Goal: Communication & Community: Answer question/provide support

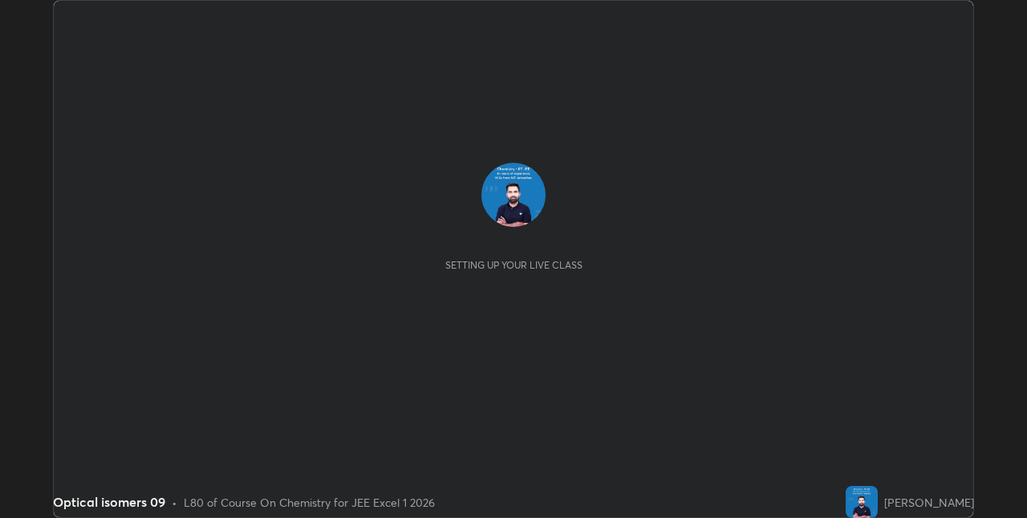
scroll to position [518, 1027]
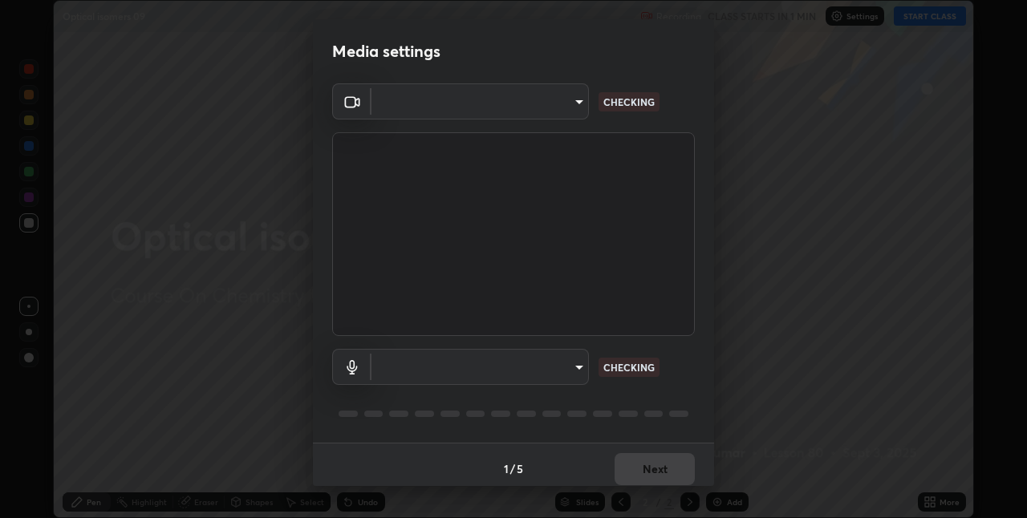
click at [454, 367] on body "Erase all Optical isomers 09 Recording CLASS STARTS IN 1 MIN Settings START CLA…" at bounding box center [513, 259] width 1027 height 518
type input "75e712147918ca24a41eb6164b5846738d9e08eb627840b9f55e10290e3177b1"
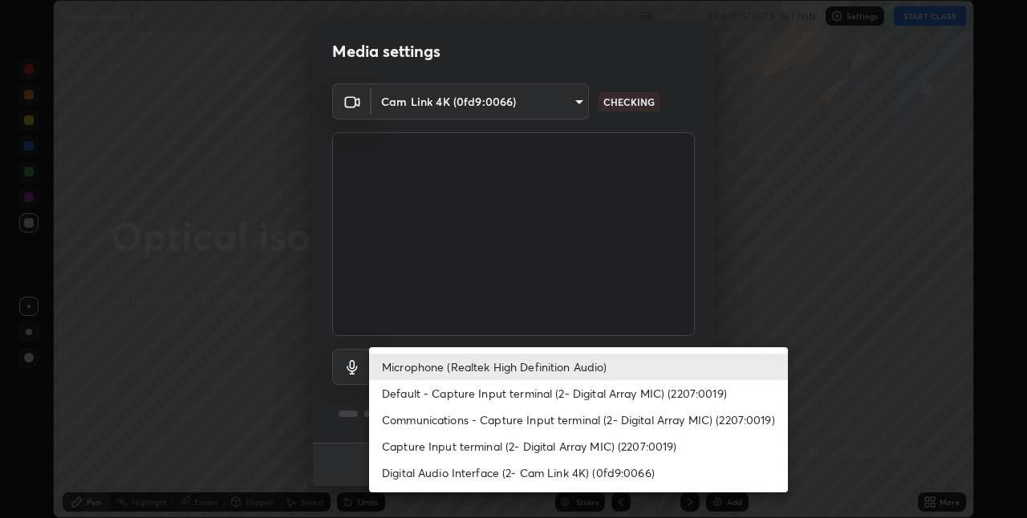
click at [422, 394] on li "Default - Capture Input terminal (2- Digital Array MIC) (2207:0019)" at bounding box center [578, 393] width 419 height 26
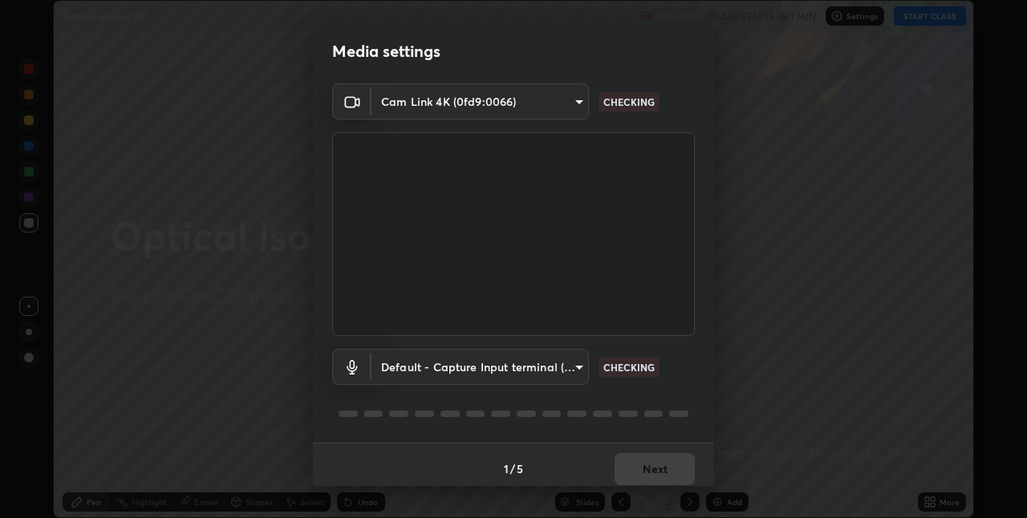
click at [434, 367] on body "Erase all Optical isomers 09 Recording CLASS STARTS IN 1 MIN Settings START CLA…" at bounding box center [513, 259] width 1027 height 518
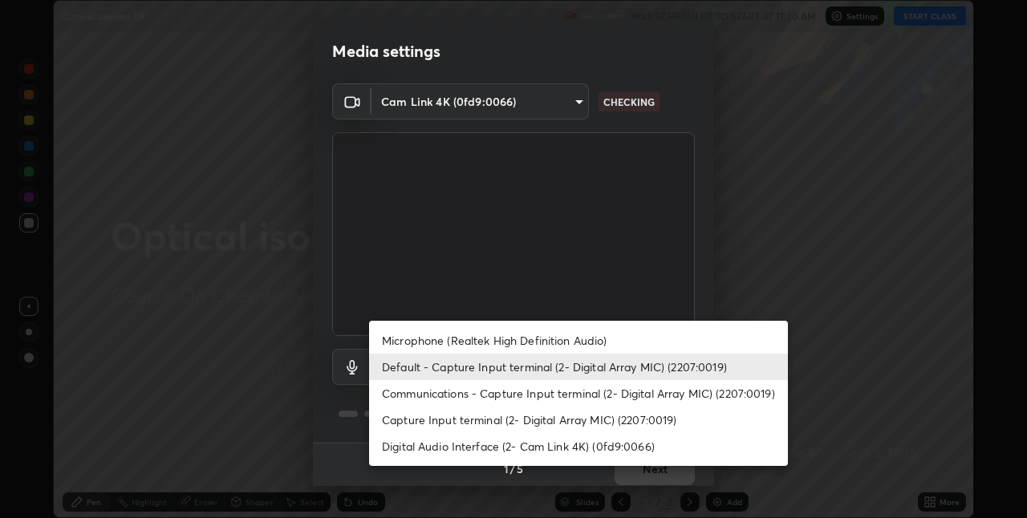
click at [422, 343] on li "Microphone (Realtek High Definition Audio)" at bounding box center [578, 340] width 419 height 26
type input "edabd9cc8d126c1a73767365600906e9c5a4425c76421b07867cf48dbb908c86"
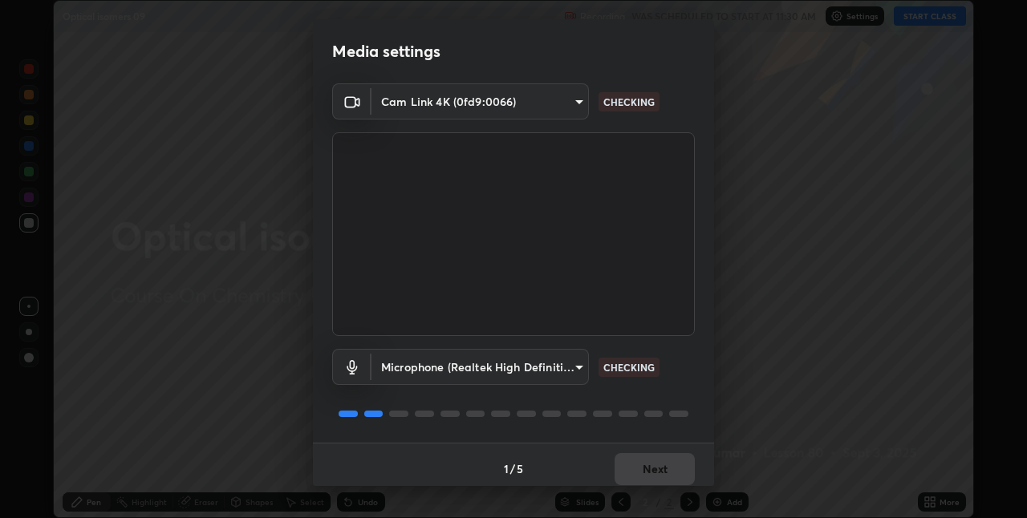
click at [634, 463] on div "1 / 5 Next" at bounding box center [513, 468] width 401 height 51
click at [637, 469] on div "1 / 5 Next" at bounding box center [513, 468] width 401 height 51
click at [642, 472] on div "1 / 5 Next" at bounding box center [513, 468] width 401 height 51
click at [639, 476] on div "1 / 5 Next" at bounding box center [513, 468] width 401 height 51
click at [644, 472] on div "1 / 5 Next" at bounding box center [513, 468] width 401 height 51
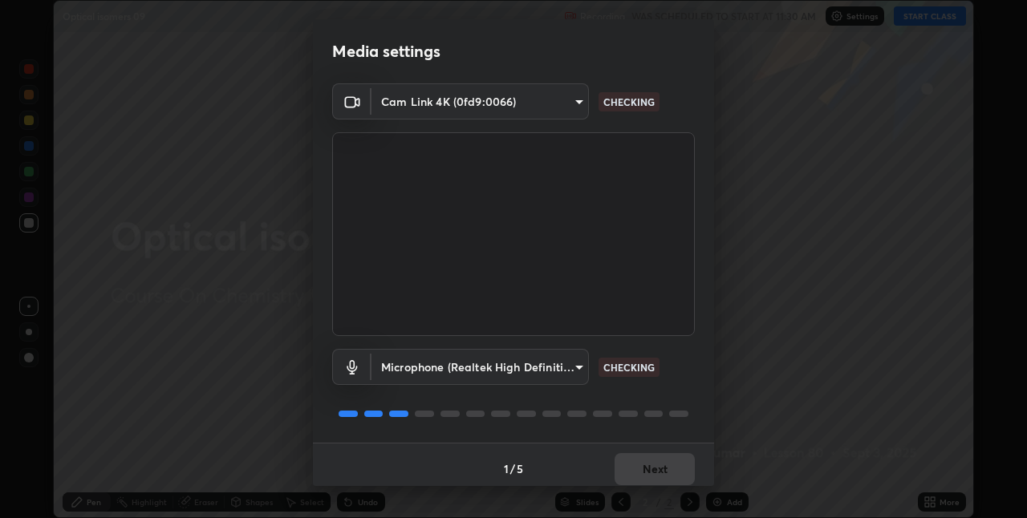
click at [650, 470] on div "1 / 5 Next" at bounding box center [513, 468] width 401 height 51
click at [645, 468] on div "1 / 5 Next" at bounding box center [513, 468] width 401 height 51
click at [643, 472] on div "1 / 5 Next" at bounding box center [513, 468] width 401 height 51
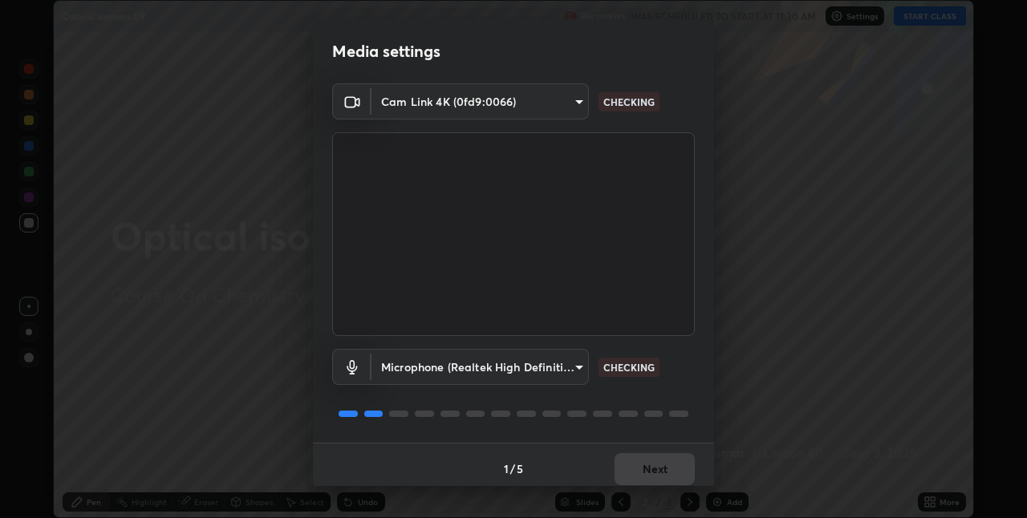
click at [640, 468] on div "1 / 5 Next" at bounding box center [513, 468] width 401 height 51
click at [646, 460] on div "1 / 5 Next" at bounding box center [513, 468] width 401 height 51
click at [644, 464] on div "1 / 5 Next" at bounding box center [513, 468] width 401 height 51
click at [653, 471] on div "1 / 5 Next" at bounding box center [513, 468] width 401 height 51
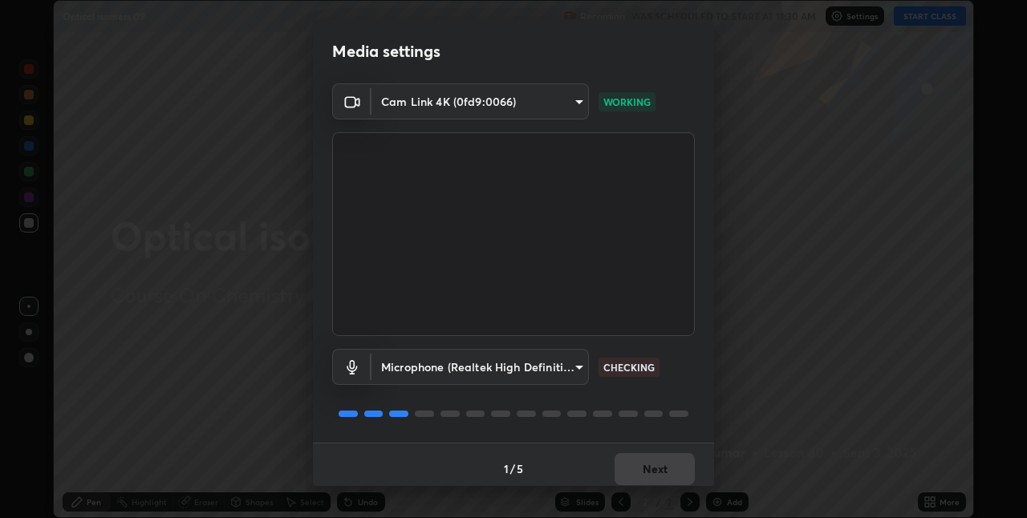
click at [653, 471] on div "1 / 5 Next" at bounding box center [513, 468] width 401 height 51
click at [660, 464] on div "1 / 5 Next" at bounding box center [513, 468] width 401 height 51
click at [667, 464] on div "1 / 5 Next" at bounding box center [513, 468] width 401 height 51
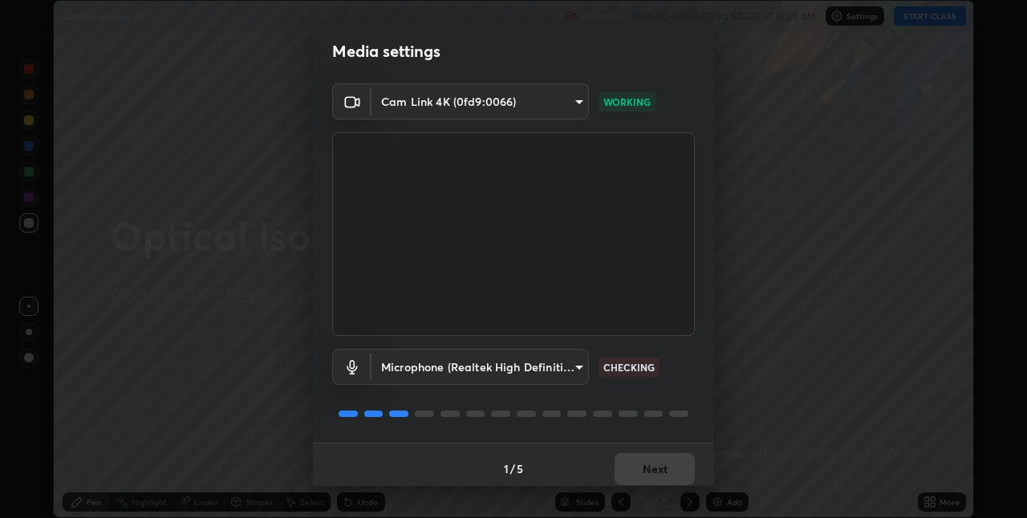
click at [669, 468] on button "Next" at bounding box center [654, 469] width 80 height 32
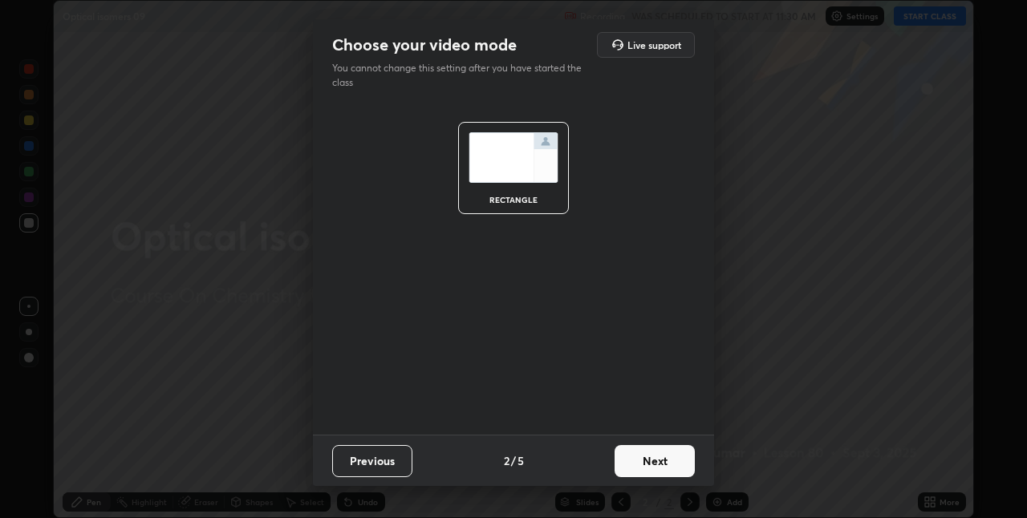
click at [669, 468] on button "Next" at bounding box center [654, 461] width 80 height 32
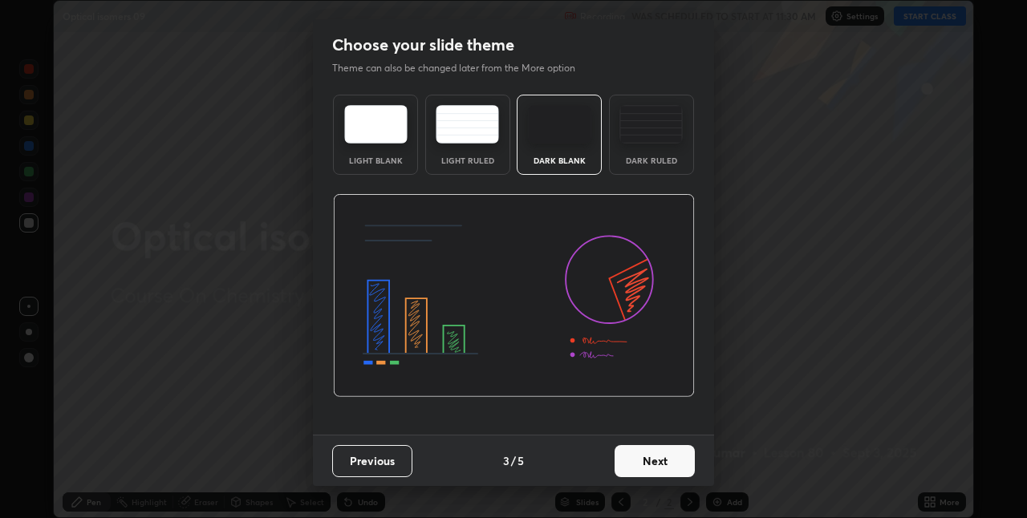
click at [669, 468] on button "Next" at bounding box center [654, 461] width 80 height 32
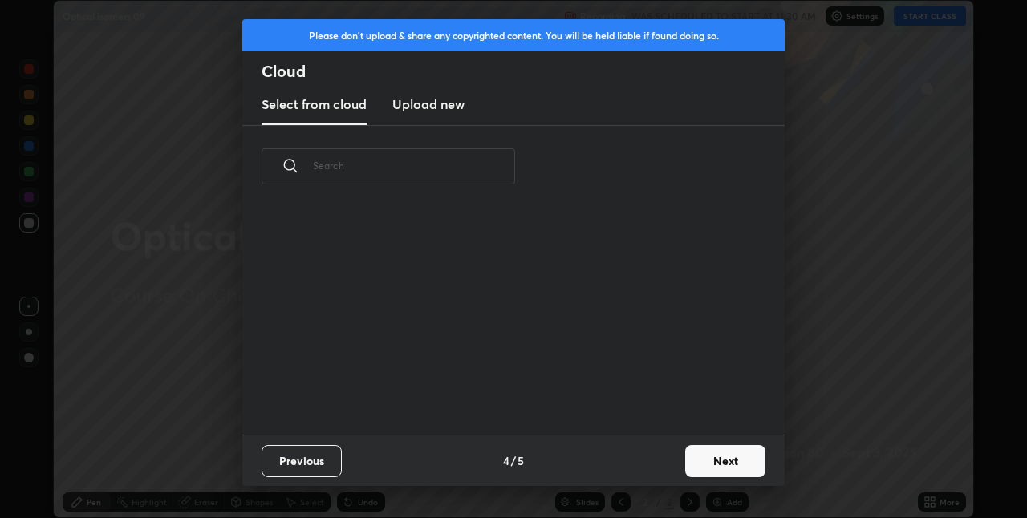
click at [703, 460] on button "Next" at bounding box center [725, 461] width 80 height 32
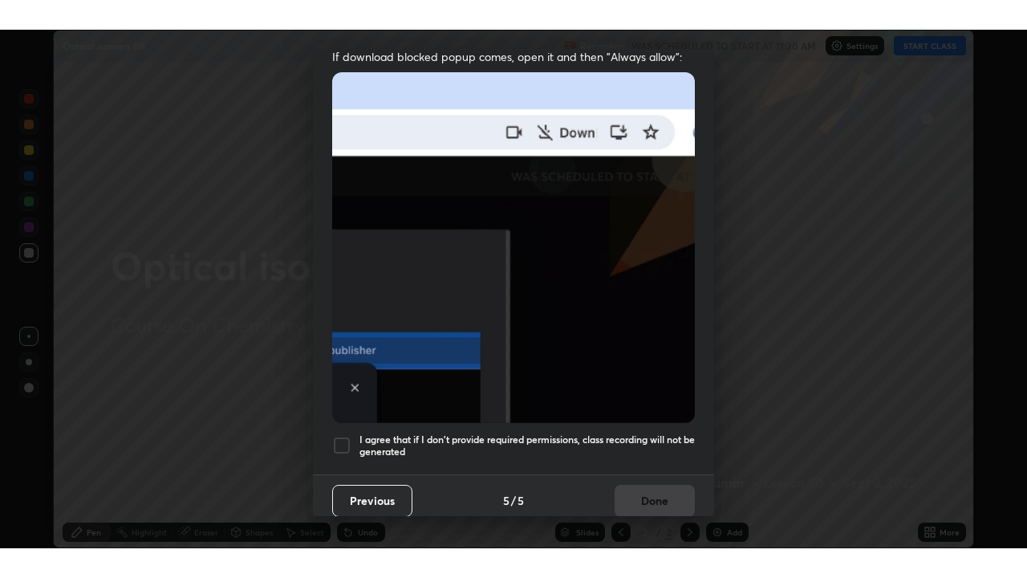
scroll to position [335, 0]
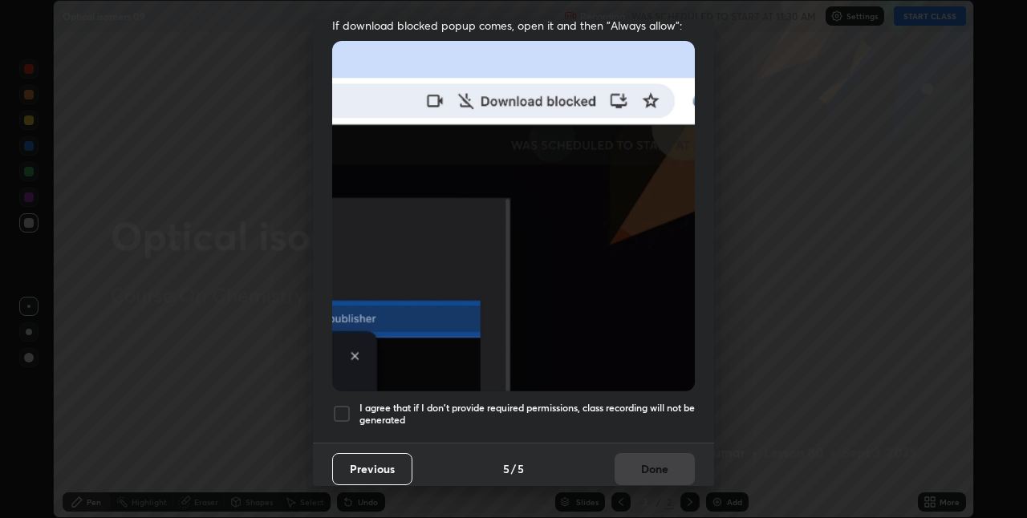
click at [343, 407] on div at bounding box center [341, 413] width 19 height 19
click at [618, 463] on button "Done" at bounding box center [654, 469] width 80 height 32
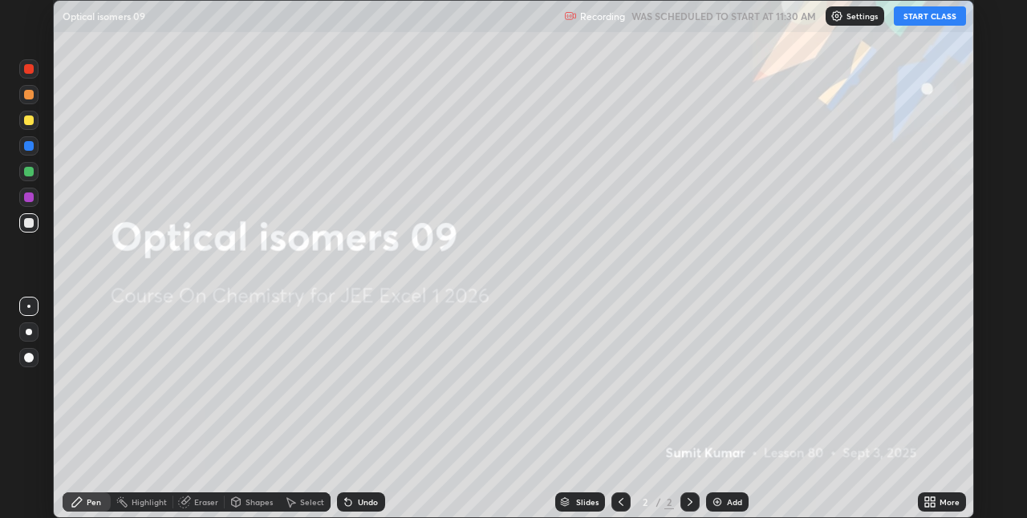
click at [715, 501] on img at bounding box center [717, 502] width 13 height 13
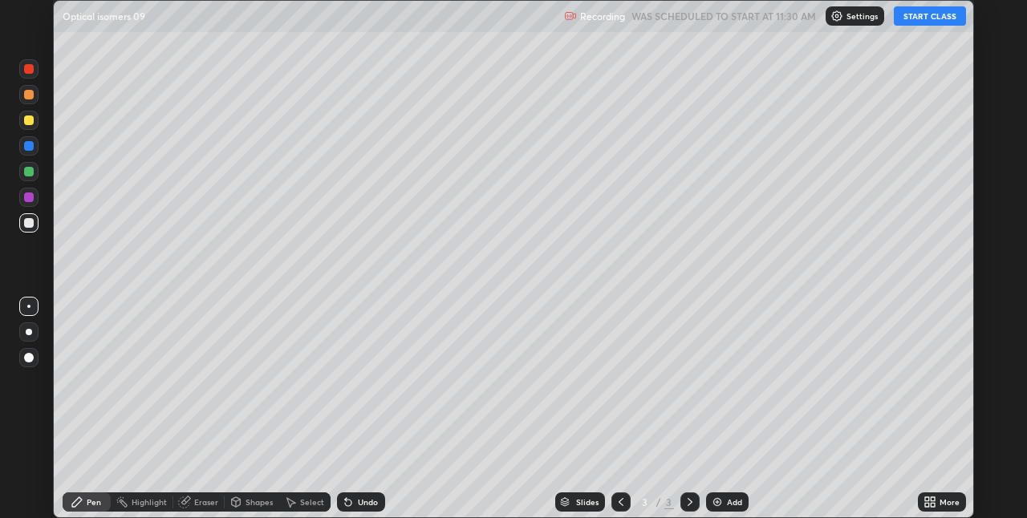
click at [919, 18] on button "START CLASS" at bounding box center [930, 15] width 72 height 19
click at [926, 498] on icon at bounding box center [927, 499] width 4 height 4
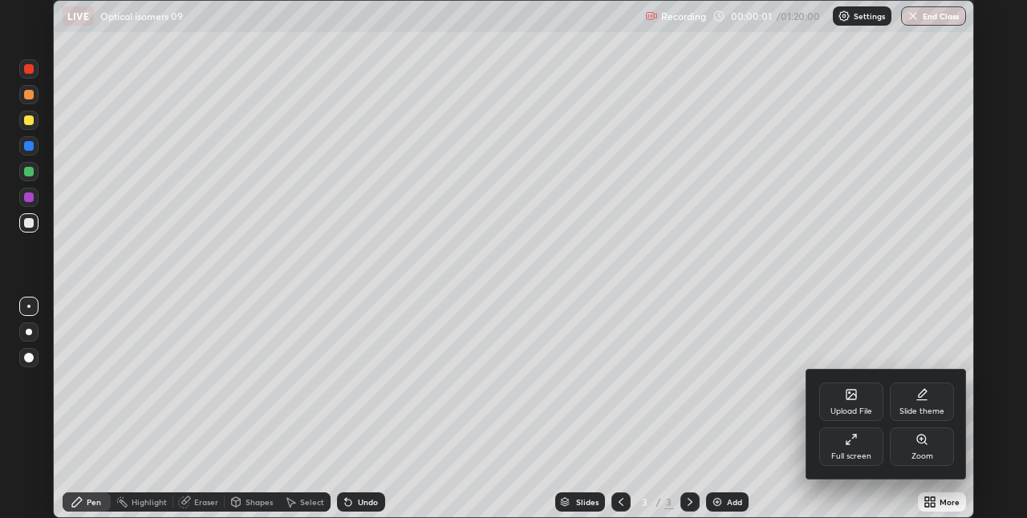
click at [854, 444] on icon at bounding box center [851, 439] width 13 height 13
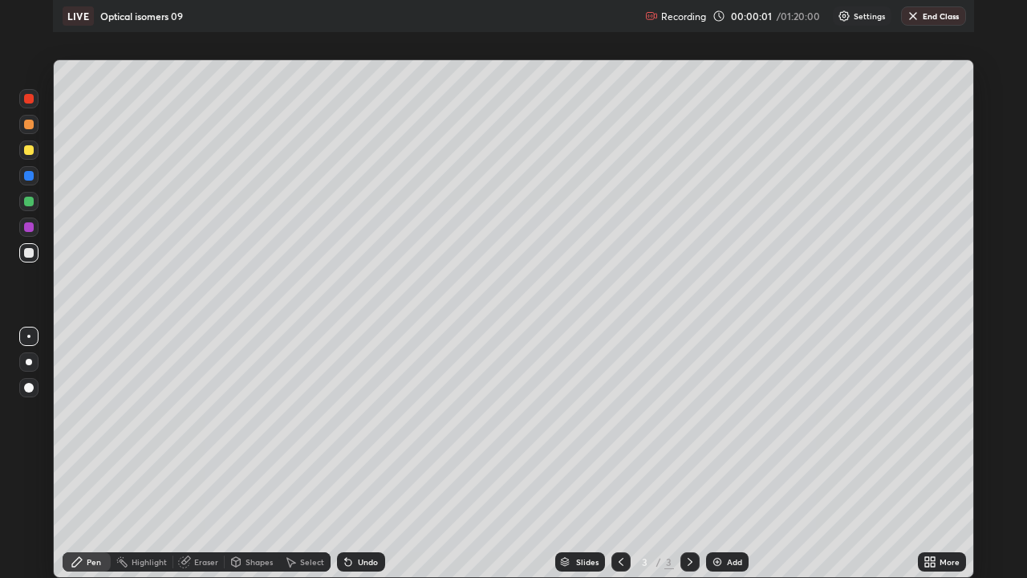
scroll to position [578, 1027]
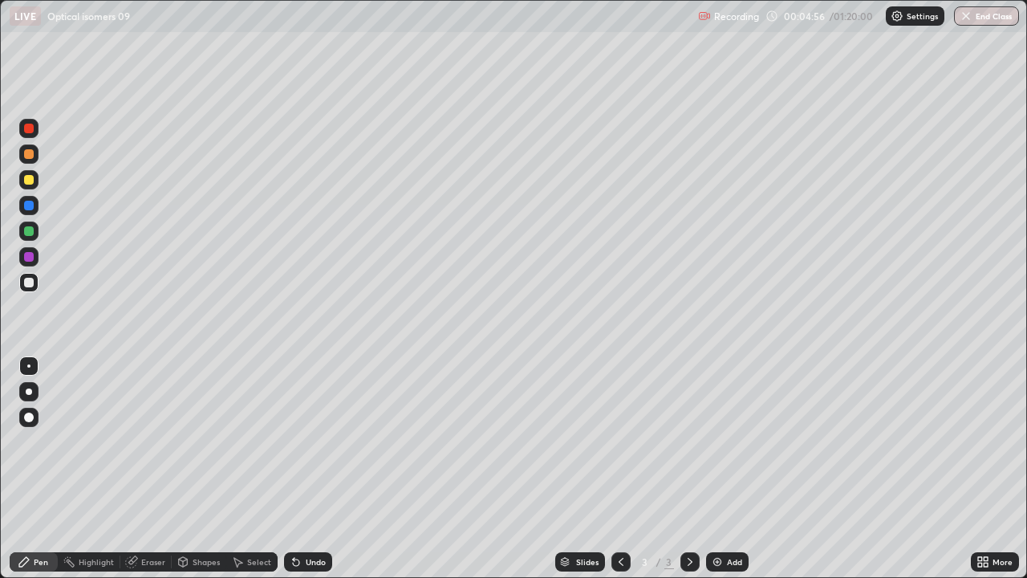
click at [21, 132] on div at bounding box center [28, 128] width 19 height 19
click at [22, 183] on div at bounding box center [28, 179] width 19 height 19
click at [21, 228] on div at bounding box center [28, 230] width 19 height 19
click at [715, 517] on img at bounding box center [717, 561] width 13 height 13
click at [293, 517] on icon at bounding box center [296, 562] width 6 height 6
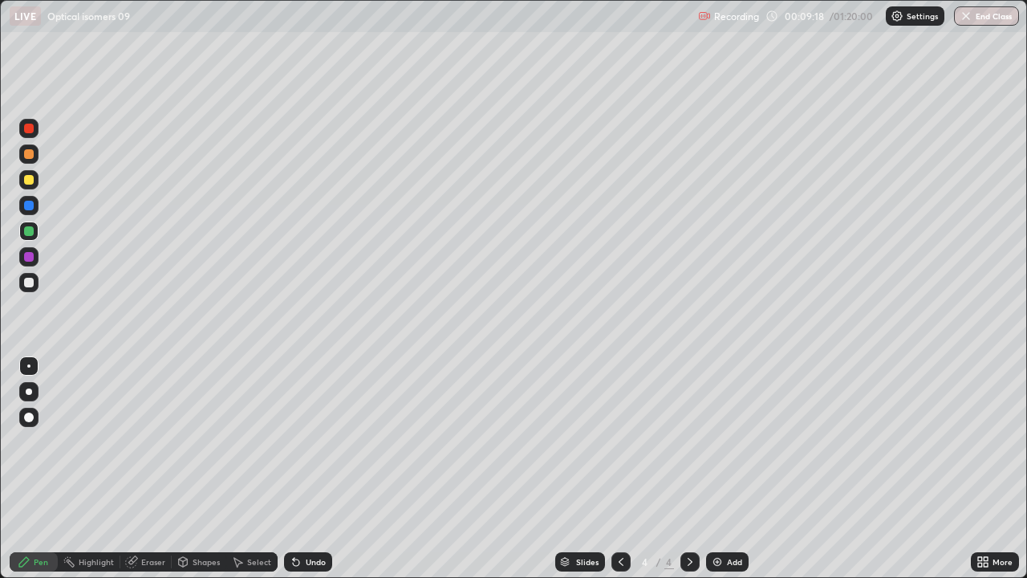
click at [294, 517] on icon at bounding box center [296, 562] width 6 height 6
click at [22, 184] on div at bounding box center [28, 179] width 19 height 19
click at [618, 517] on icon at bounding box center [620, 561] width 5 height 8
click at [670, 517] on div "4" at bounding box center [669, 561] width 10 height 14
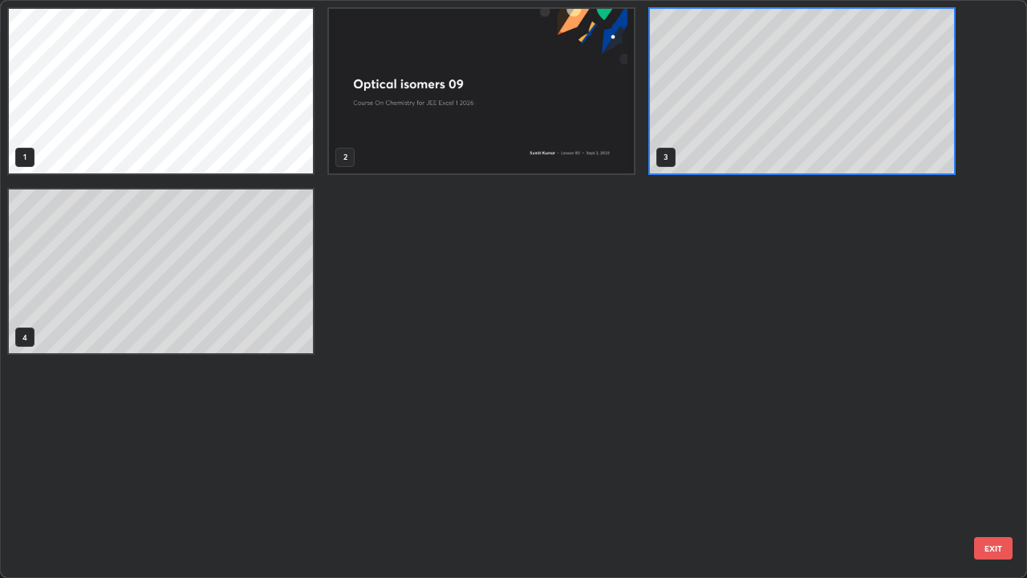
scroll to position [571, 1017]
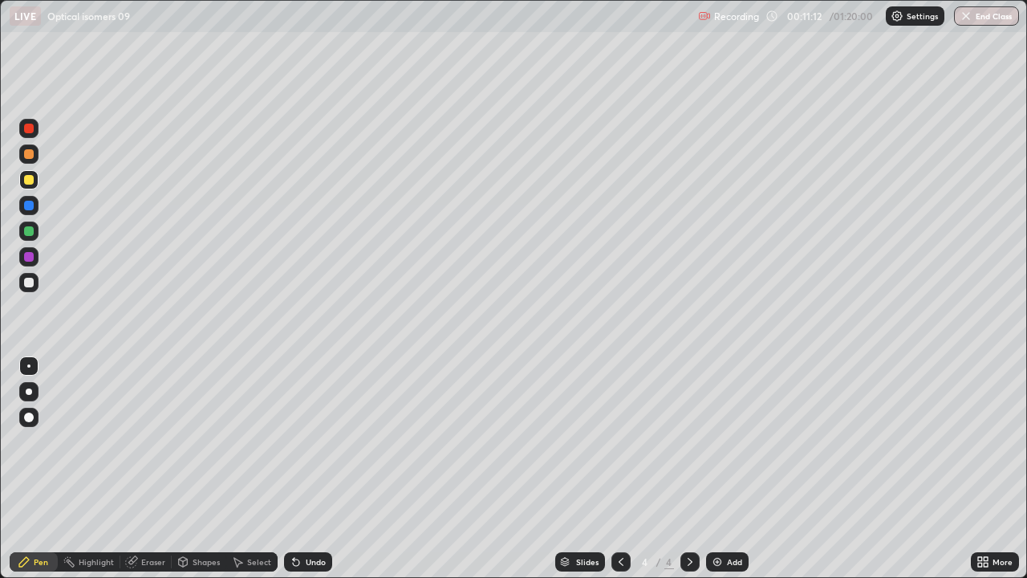
click at [23, 237] on div at bounding box center [28, 230] width 19 height 19
click at [713, 517] on img at bounding box center [717, 561] width 13 height 13
click at [20, 133] on div at bounding box center [28, 128] width 19 height 19
click at [27, 257] on div at bounding box center [29, 257] width 10 height 10
click at [22, 187] on div at bounding box center [28, 179] width 19 height 19
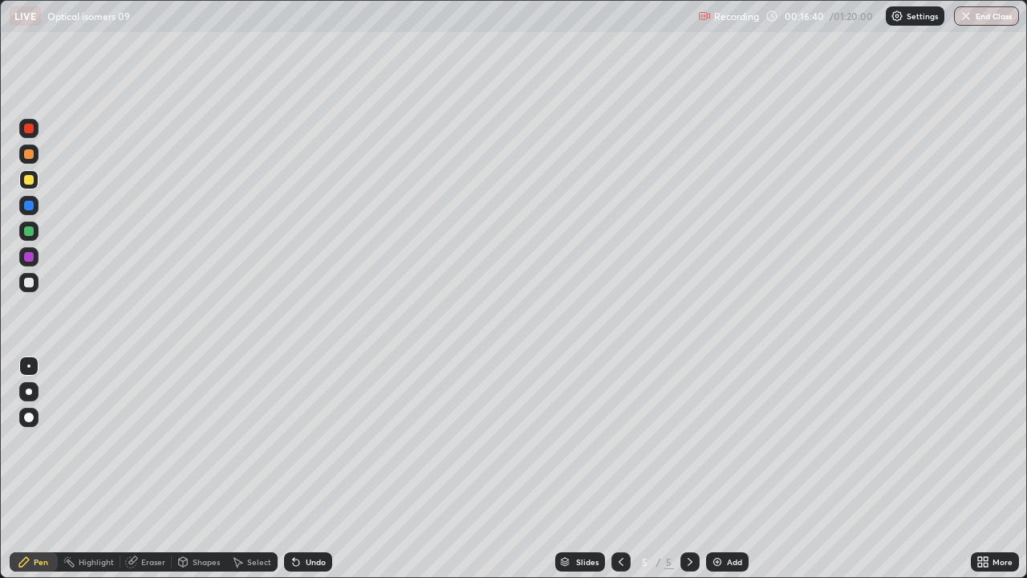
click at [619, 517] on icon at bounding box center [620, 561] width 13 height 13
click at [621, 517] on icon at bounding box center [620, 561] width 13 height 13
click at [687, 517] on icon at bounding box center [689, 561] width 5 height 8
click at [691, 517] on div at bounding box center [689, 561] width 19 height 19
click at [707, 517] on div "Add" at bounding box center [727, 561] width 43 height 19
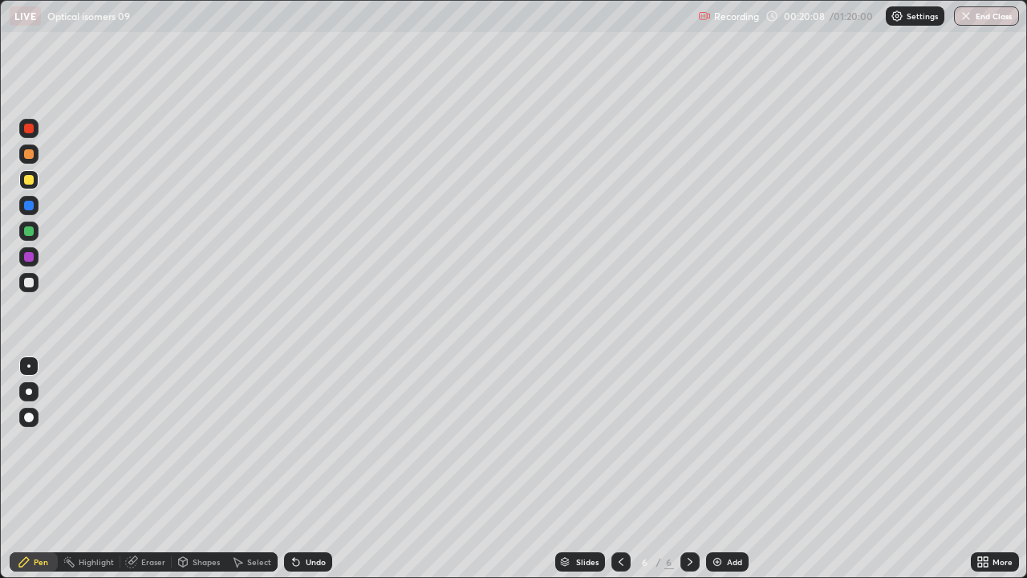
click at [619, 517] on icon at bounding box center [620, 561] width 13 height 13
click at [681, 517] on div at bounding box center [689, 561] width 19 height 19
click at [22, 158] on div at bounding box center [28, 153] width 19 height 19
click at [620, 517] on icon at bounding box center [620, 561] width 13 height 13
click at [689, 517] on icon at bounding box center [689, 561] width 5 height 8
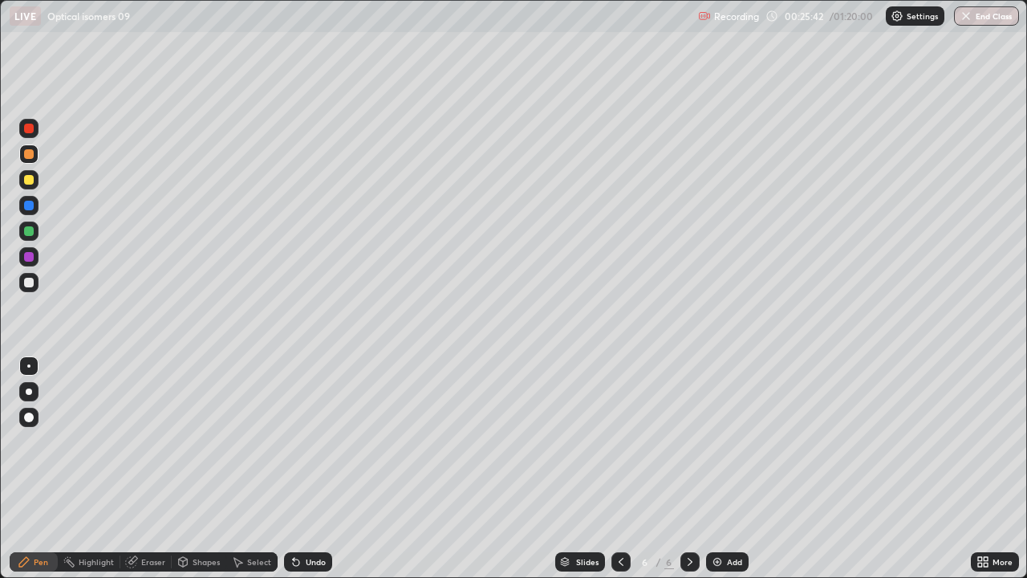
click at [22, 182] on div at bounding box center [28, 179] width 19 height 19
click at [716, 517] on img at bounding box center [717, 561] width 13 height 13
click at [23, 136] on div at bounding box center [28, 128] width 19 height 19
click at [21, 180] on div at bounding box center [28, 179] width 19 height 19
click at [19, 233] on div at bounding box center [28, 230] width 19 height 19
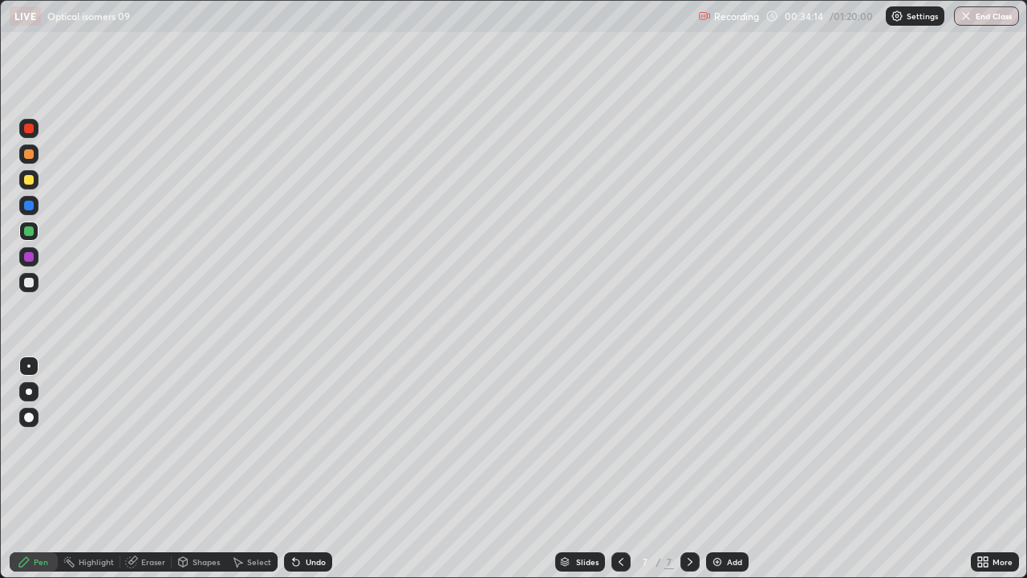
click at [716, 517] on img at bounding box center [717, 561] width 13 height 13
click at [618, 517] on icon at bounding box center [620, 561] width 5 height 8
click at [686, 517] on icon at bounding box center [689, 561] width 13 height 13
click at [20, 183] on div at bounding box center [28, 179] width 19 height 19
click at [27, 205] on div at bounding box center [29, 206] width 10 height 10
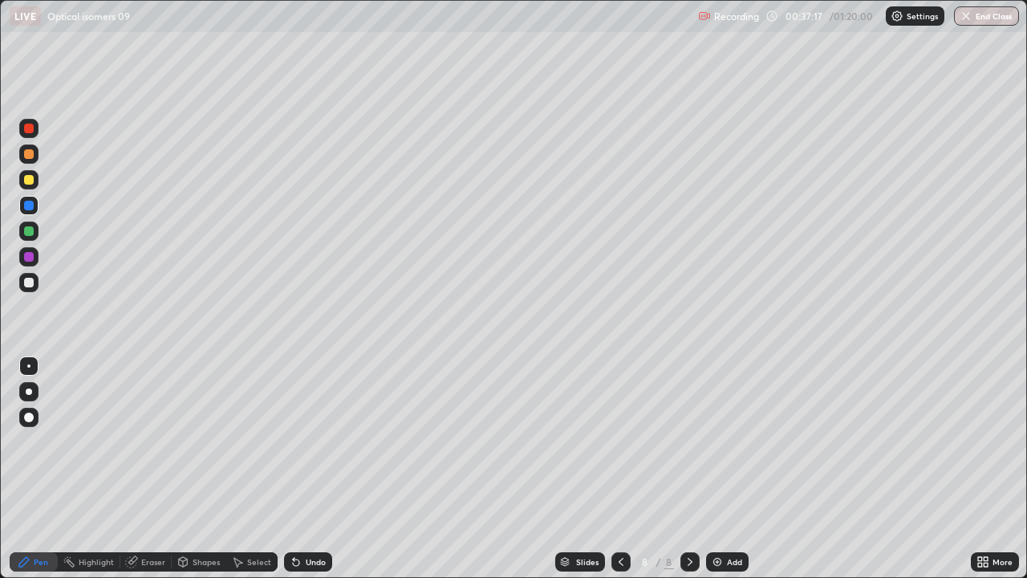
click at [22, 282] on div at bounding box center [28, 282] width 19 height 19
click at [719, 517] on img at bounding box center [717, 561] width 13 height 13
click at [612, 517] on div at bounding box center [620, 561] width 19 height 19
click at [22, 156] on div at bounding box center [28, 153] width 19 height 19
click at [688, 517] on icon at bounding box center [689, 561] width 13 height 13
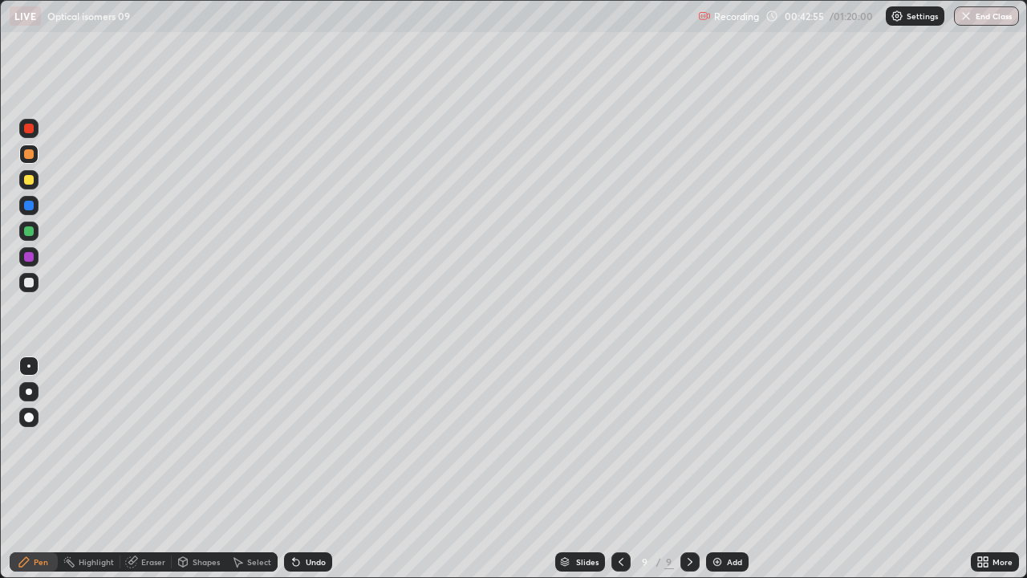
click at [22, 182] on div at bounding box center [28, 179] width 19 height 19
click at [30, 257] on div at bounding box center [29, 257] width 10 height 10
click at [19, 182] on div at bounding box center [28, 179] width 19 height 19
click at [1026, 500] on div "Setting up your live class" at bounding box center [513, 289] width 1027 height 578
click at [711, 517] on img at bounding box center [717, 561] width 13 height 13
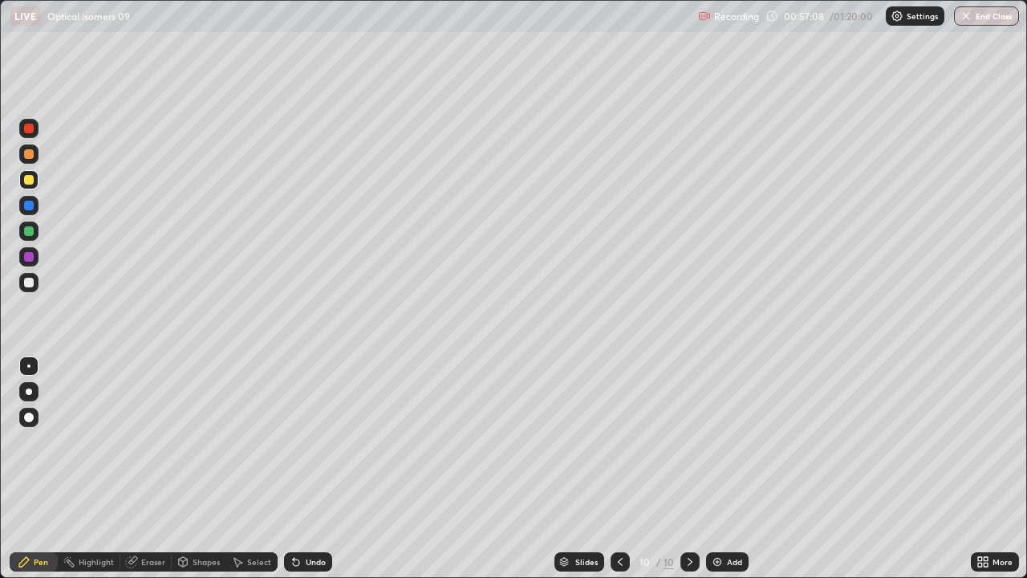
click at [22, 130] on div at bounding box center [28, 128] width 19 height 19
click at [713, 517] on img at bounding box center [717, 561] width 13 height 13
click at [20, 180] on div at bounding box center [28, 179] width 19 height 19
click at [21, 158] on div at bounding box center [28, 153] width 19 height 19
click at [22, 235] on div at bounding box center [28, 230] width 19 height 19
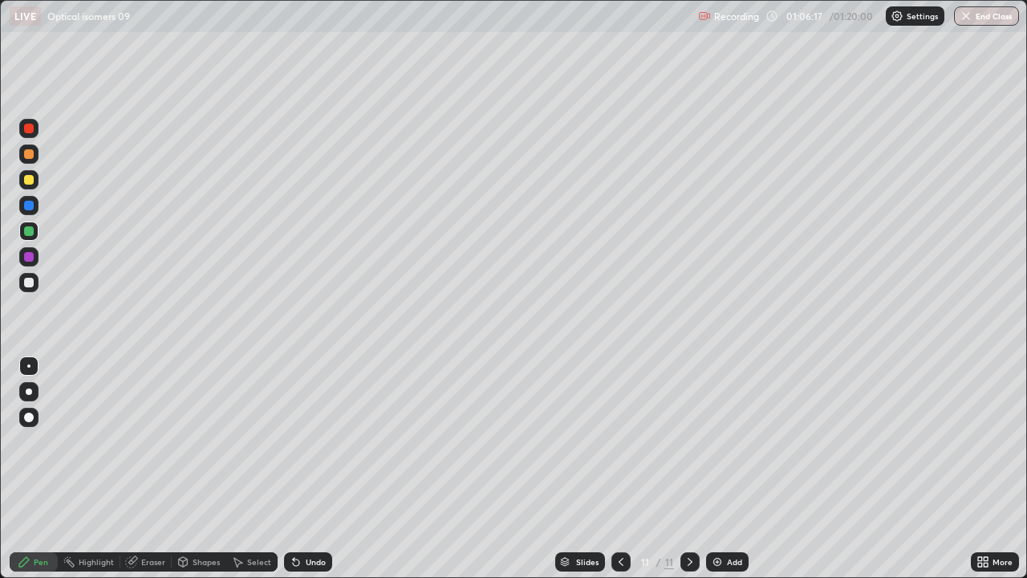
click at [722, 517] on img at bounding box center [717, 561] width 13 height 13
click at [22, 184] on div at bounding box center [28, 179] width 19 height 19
click at [22, 206] on div at bounding box center [28, 205] width 19 height 19
click at [22, 229] on div at bounding box center [28, 230] width 19 height 19
click at [26, 279] on div at bounding box center [29, 283] width 10 height 10
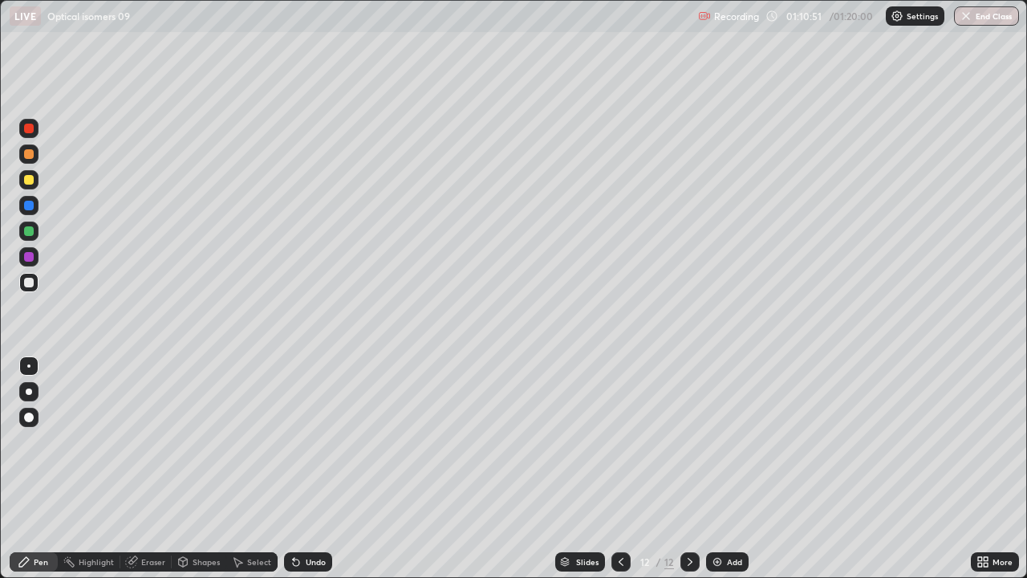
click at [717, 517] on img at bounding box center [717, 561] width 13 height 13
click at [20, 187] on div at bounding box center [28, 180] width 19 height 26
click at [19, 136] on div at bounding box center [28, 129] width 19 height 26
click at [971, 19] on img "button" at bounding box center [966, 16] width 13 height 13
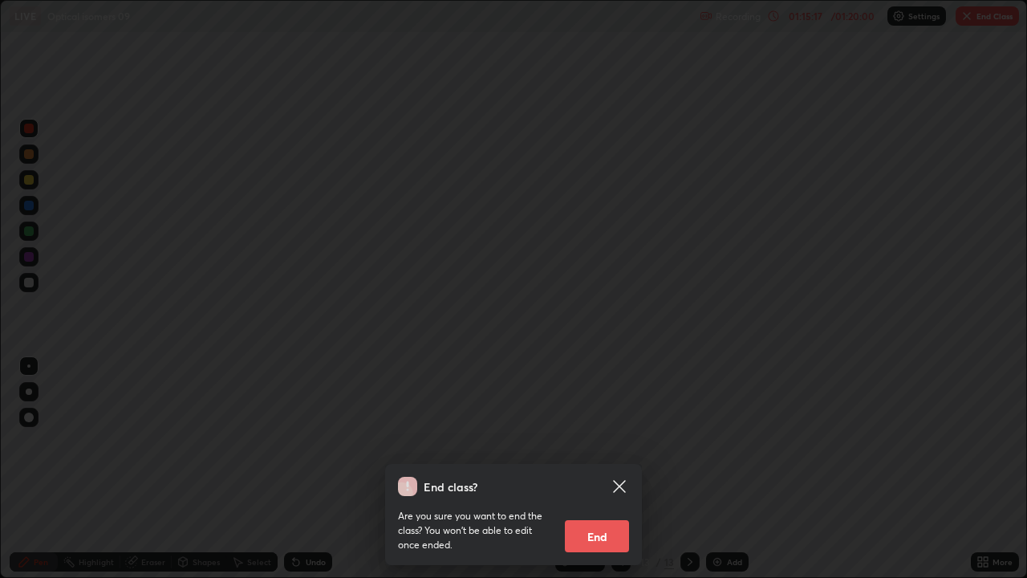
click at [598, 517] on button "End" at bounding box center [597, 536] width 64 height 32
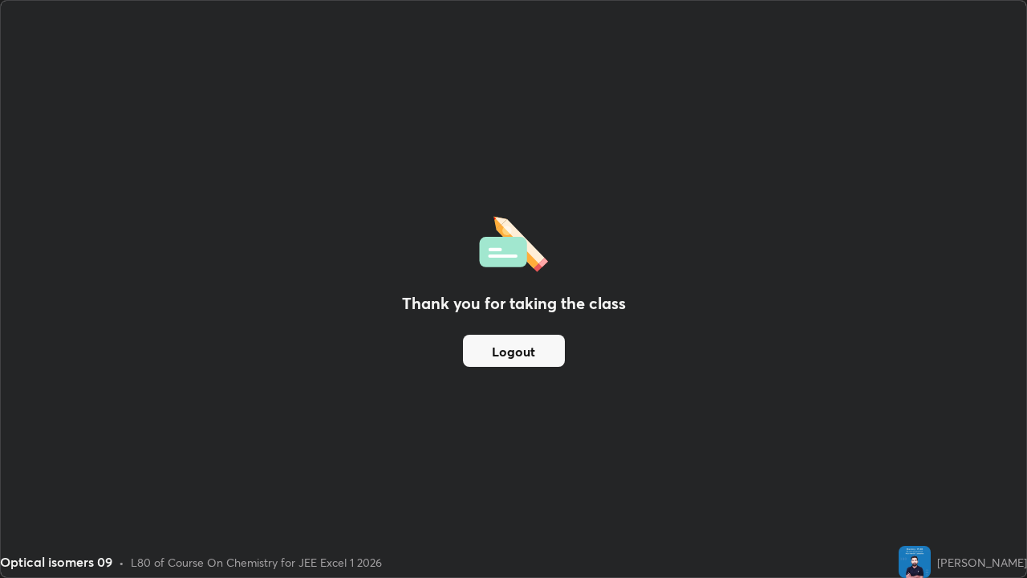
click at [549, 341] on button "Logout" at bounding box center [514, 350] width 102 height 32
